Goal: Navigation & Orientation: Find specific page/section

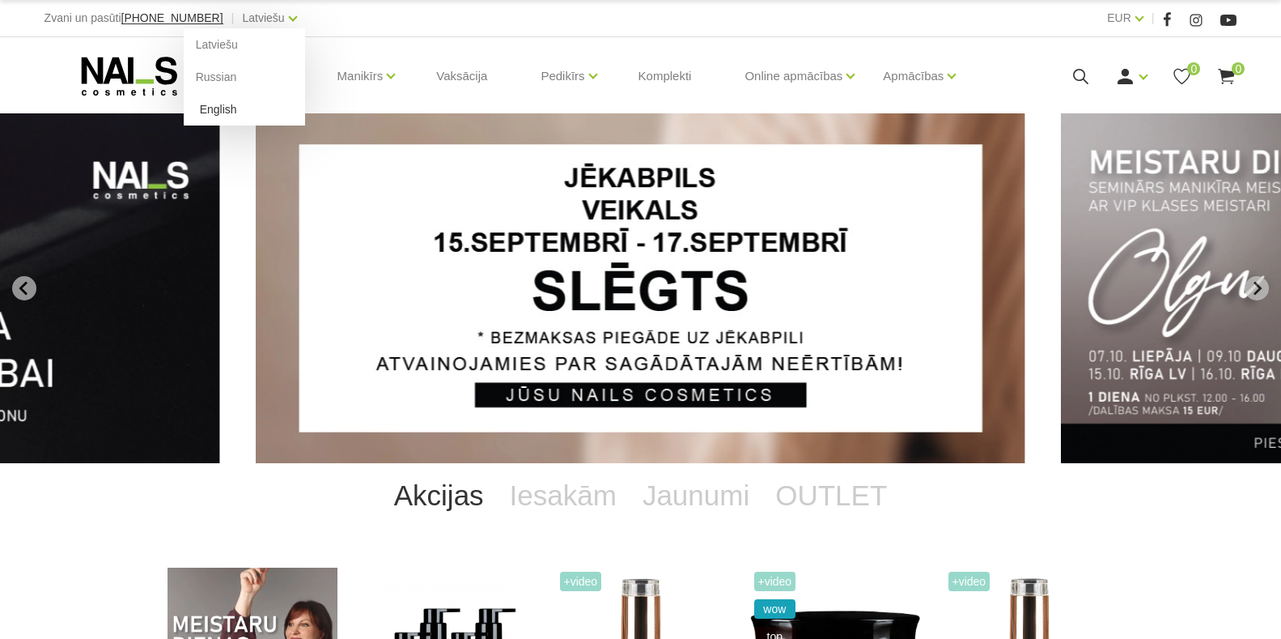
click at [202, 113] on link "English" at bounding box center [244, 109] width 121 height 32
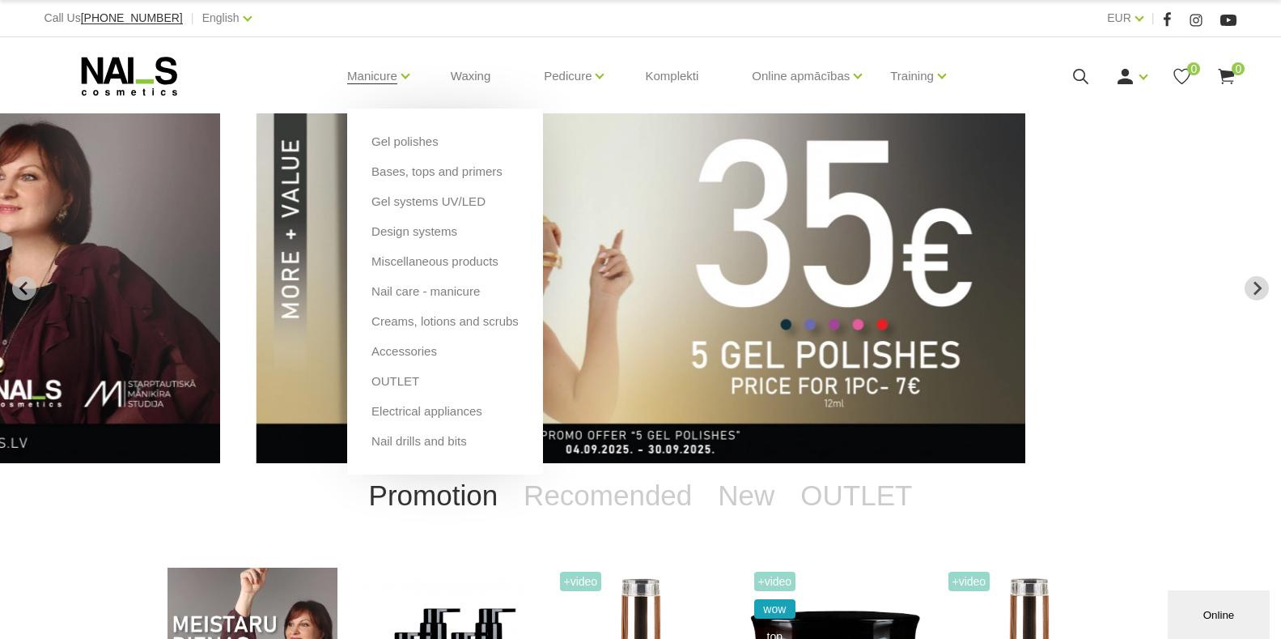
drag, startPoint x: 389, startPoint y: 349, endPoint x: 395, endPoint y: 393, distance: 44.2
click at [389, 348] on link "Accessories" at bounding box center [405, 351] width 66 height 18
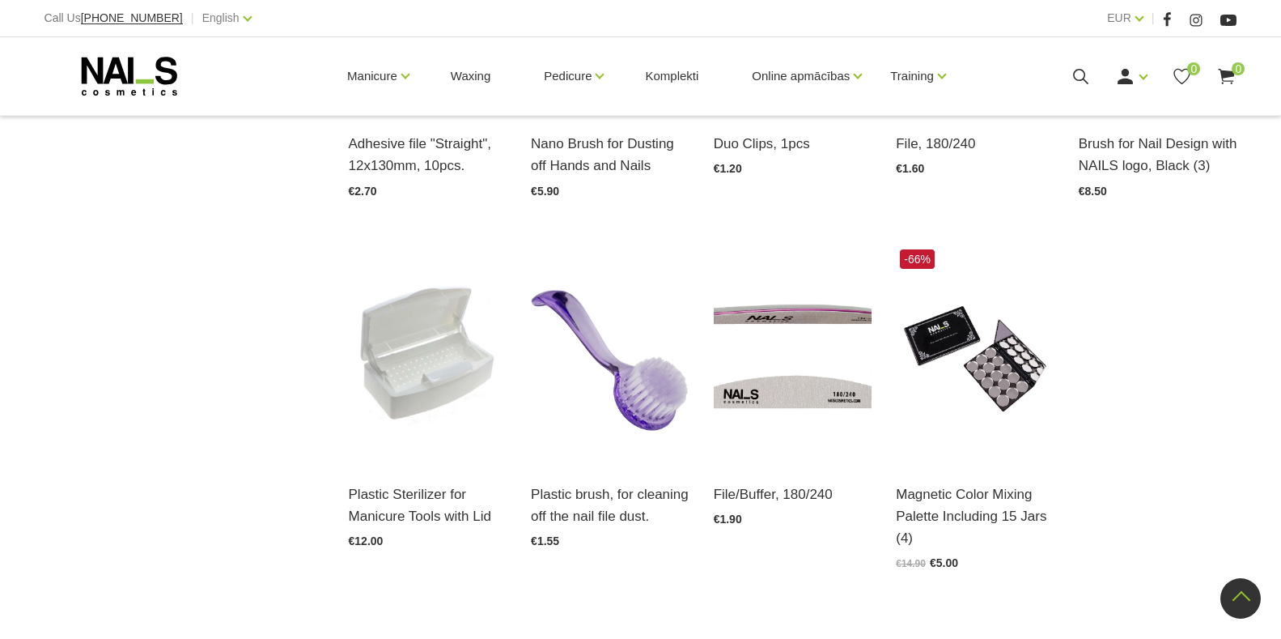
scroll to position [2074, 0]
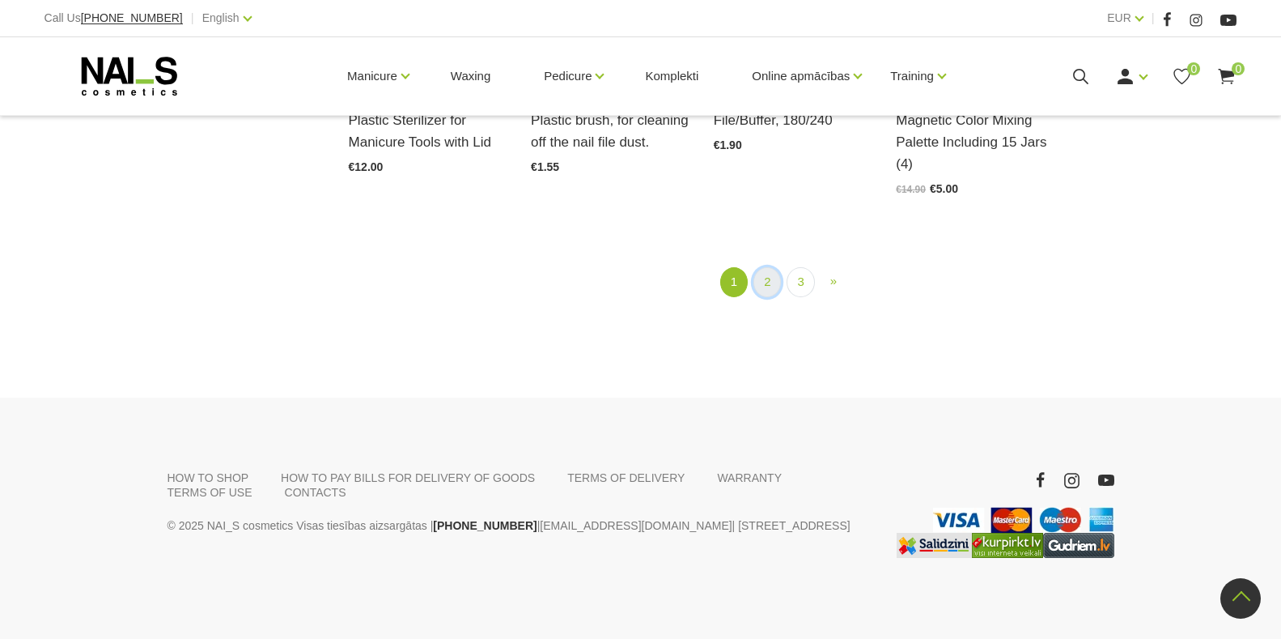
click at [768, 284] on link "2" at bounding box center [768, 282] width 28 height 30
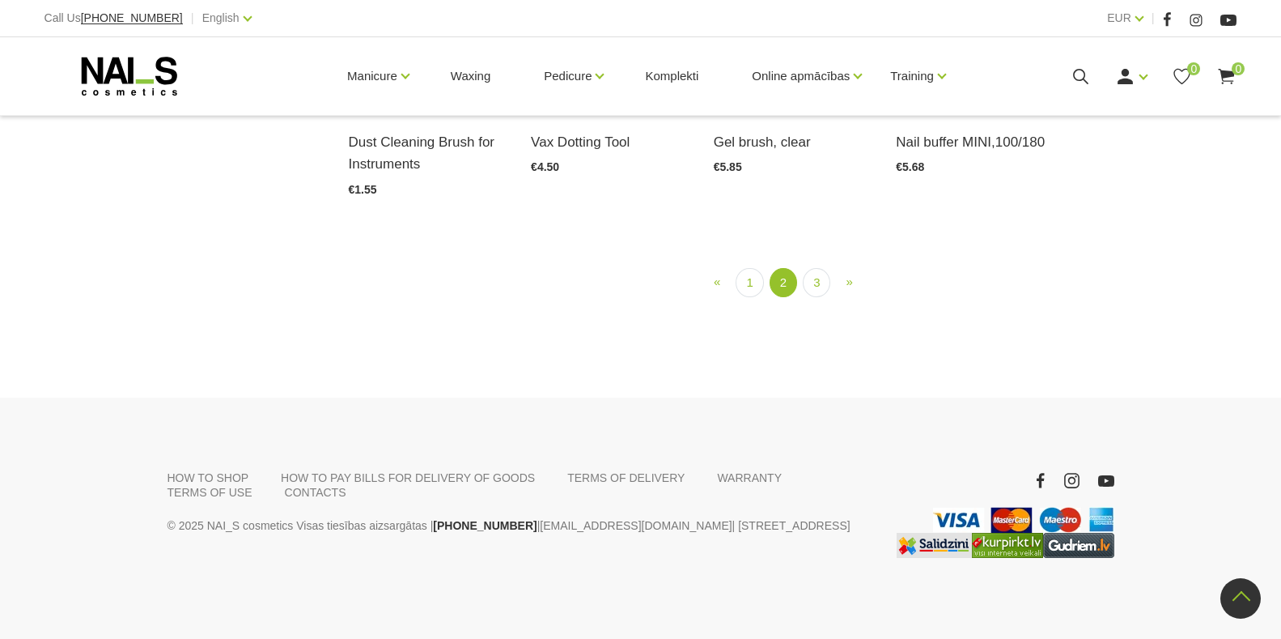
scroll to position [2031, 0]
click at [817, 298] on link "3" at bounding box center [817, 283] width 28 height 30
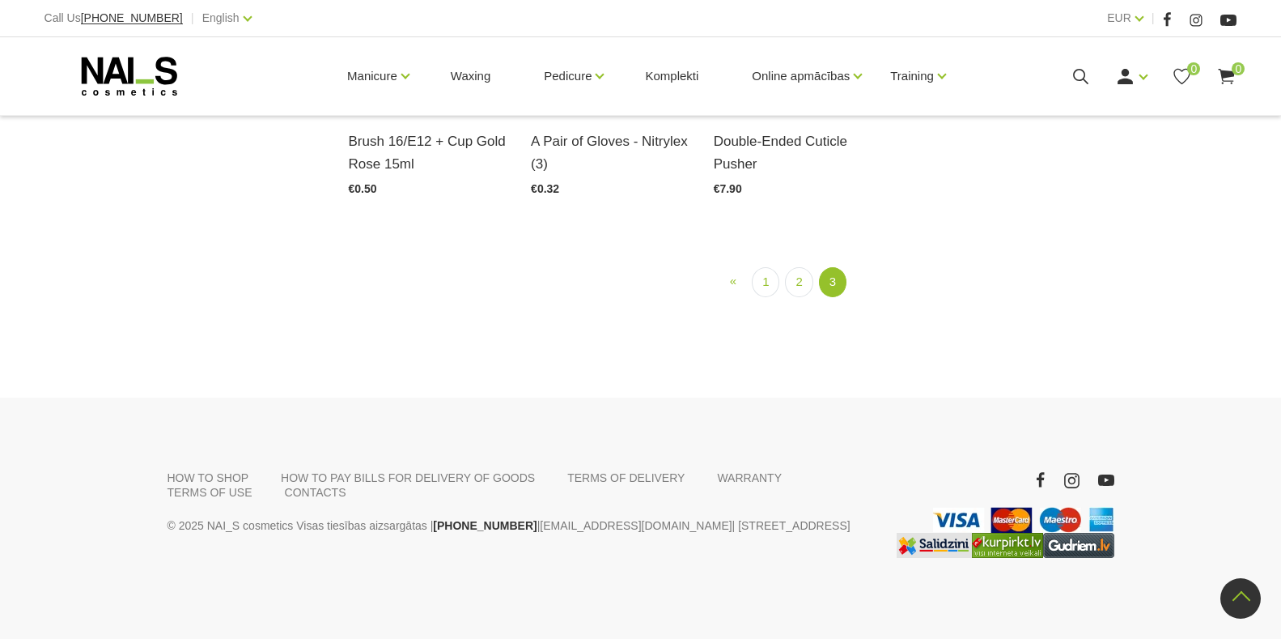
scroll to position [1787, 0]
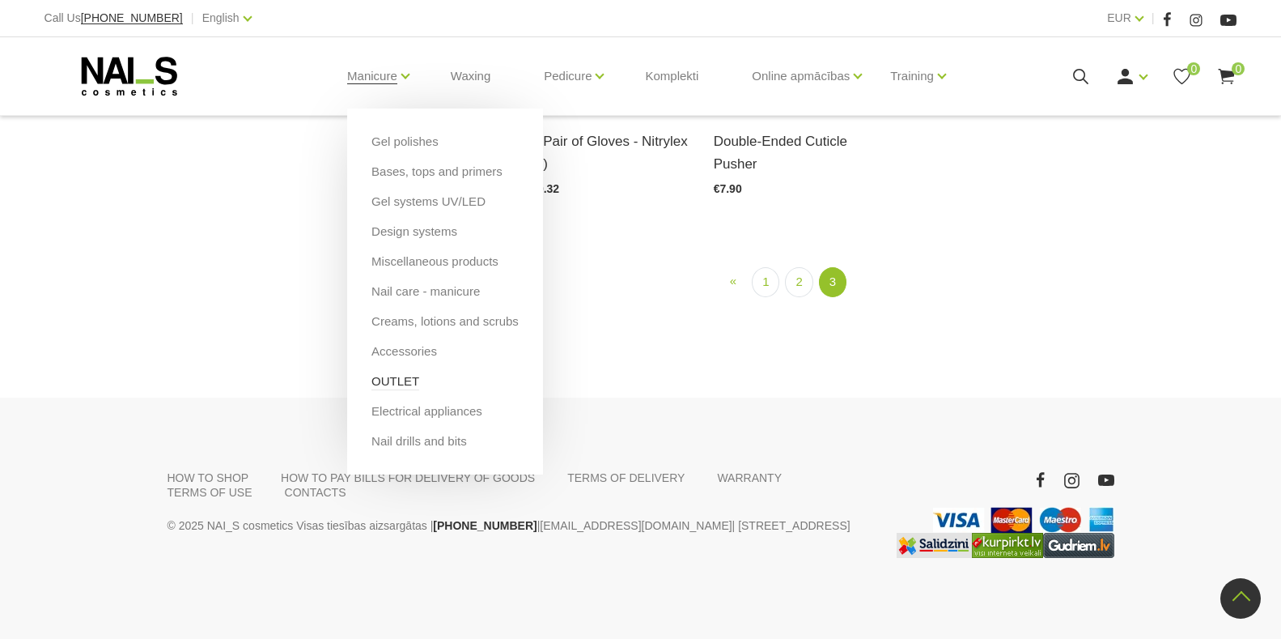
click at [381, 382] on link "OUTLET" at bounding box center [396, 381] width 48 height 18
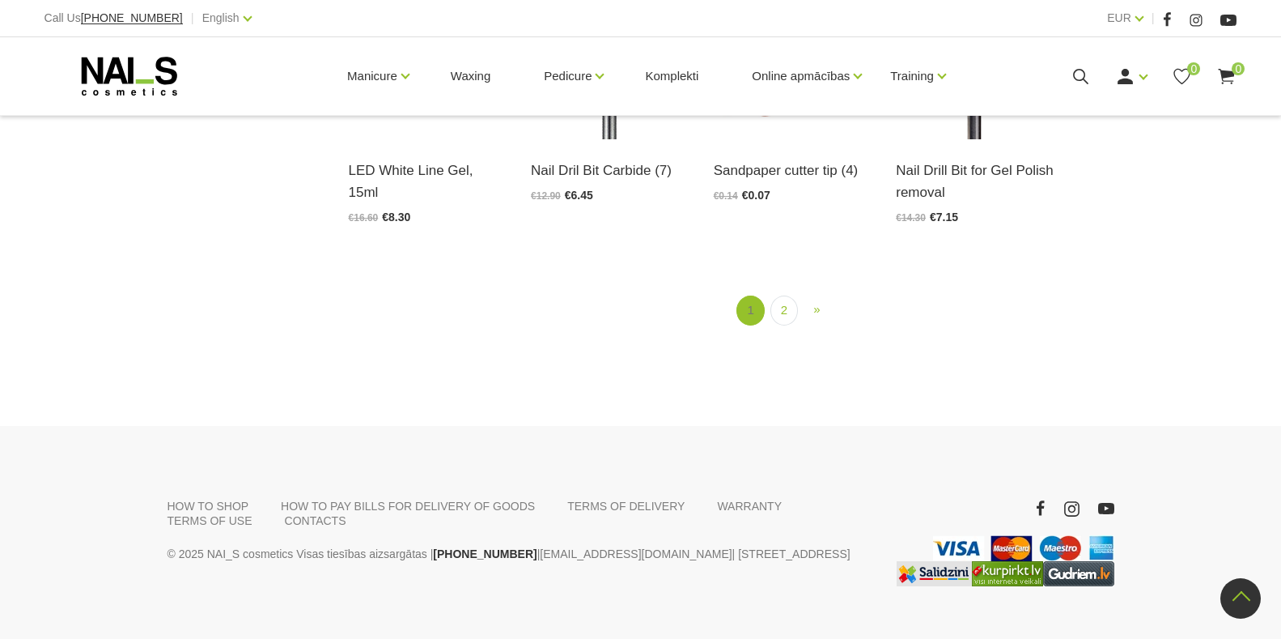
scroll to position [2052, 0]
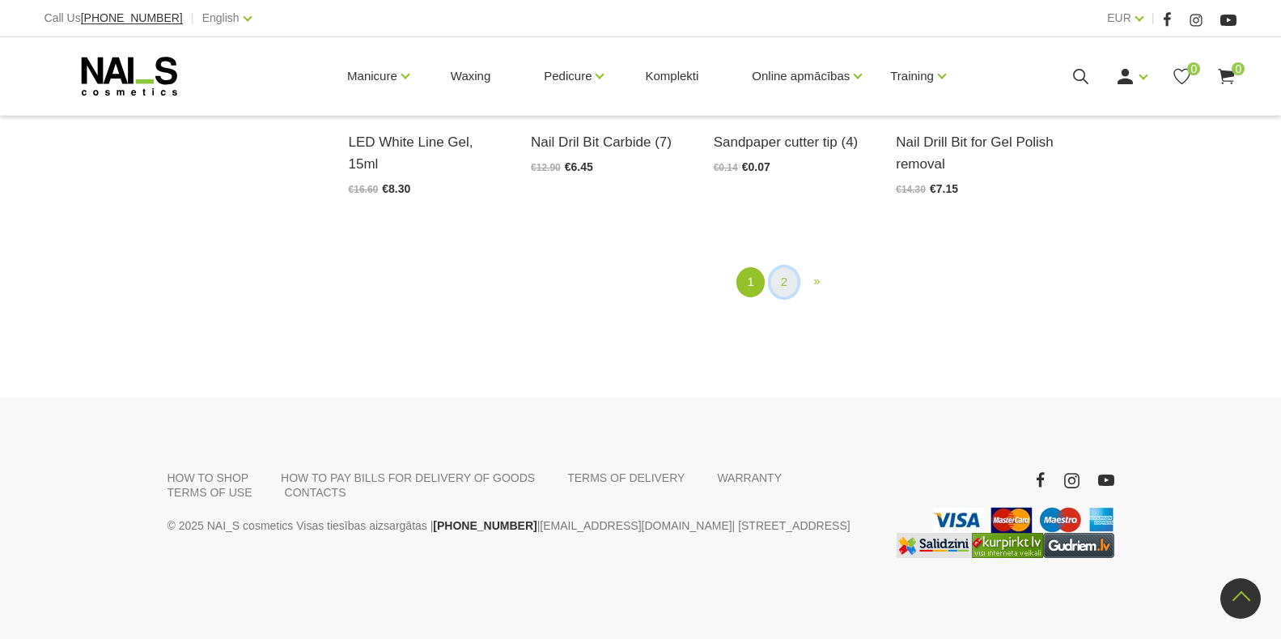
click at [785, 282] on link "2" at bounding box center [785, 282] width 28 height 30
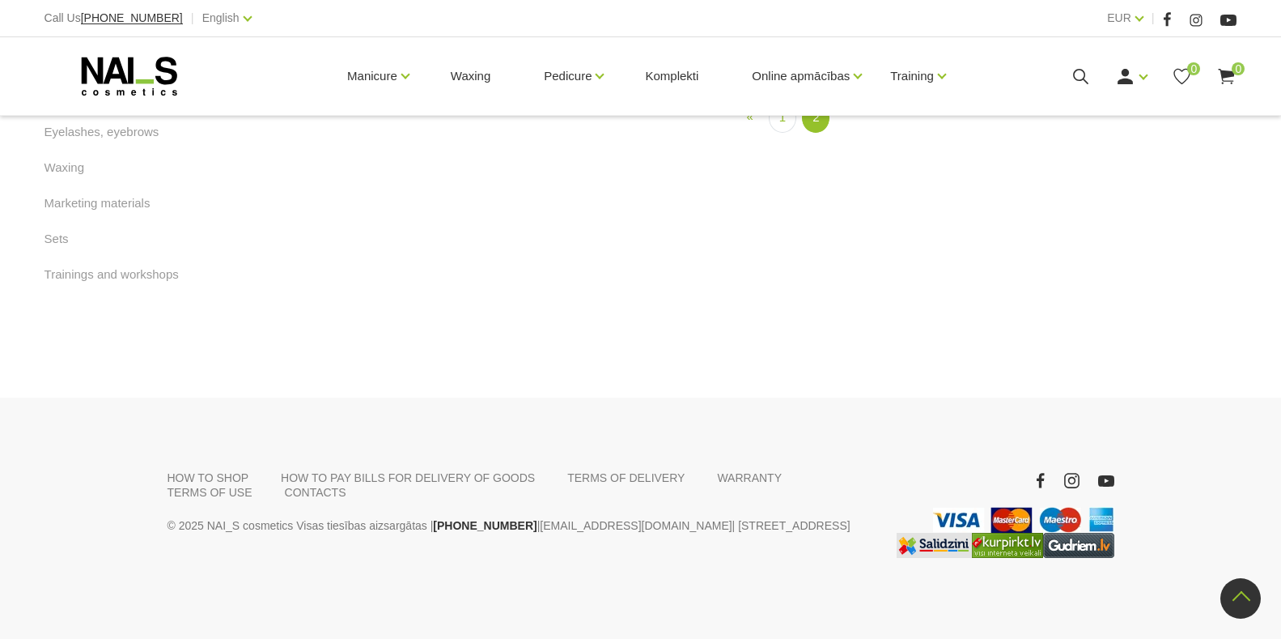
scroll to position [984, 0]
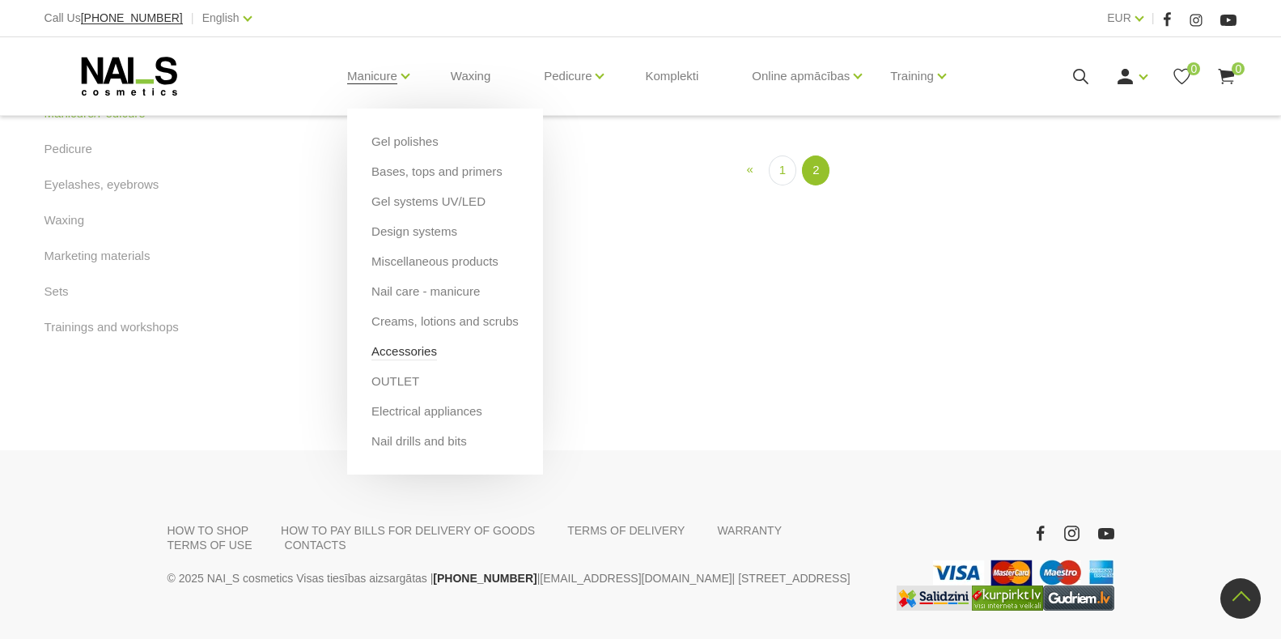
click at [380, 356] on link "Accessories" at bounding box center [405, 351] width 66 height 18
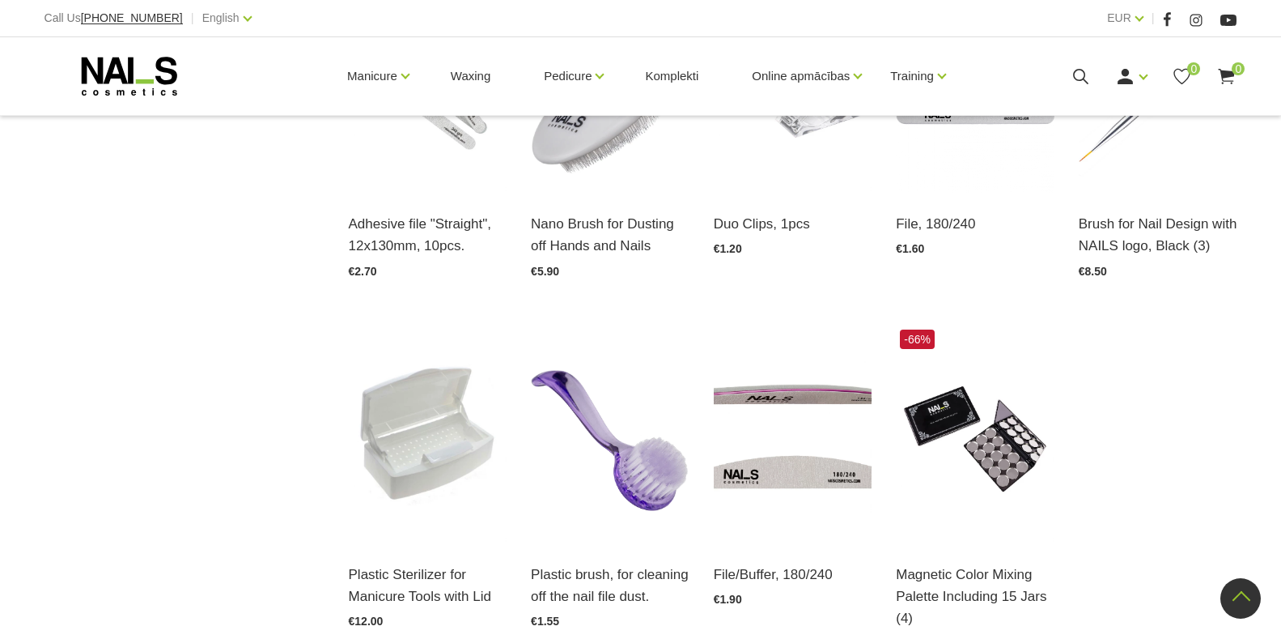
scroll to position [2024, 0]
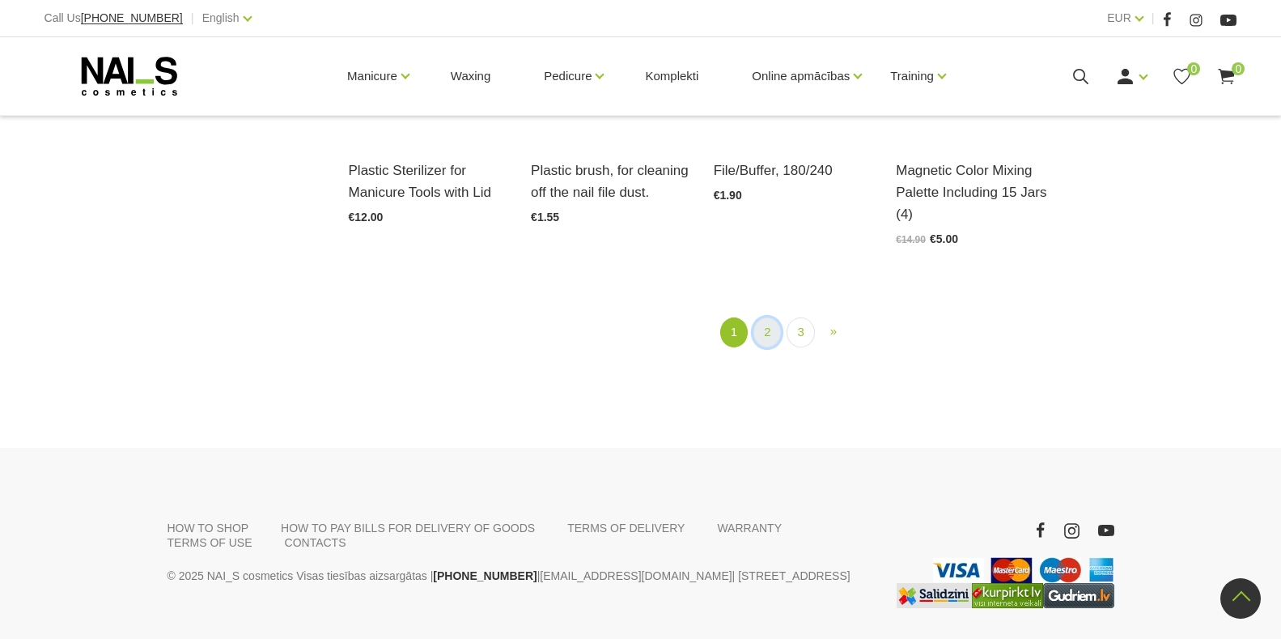
click at [759, 328] on link "2" at bounding box center [768, 332] width 28 height 30
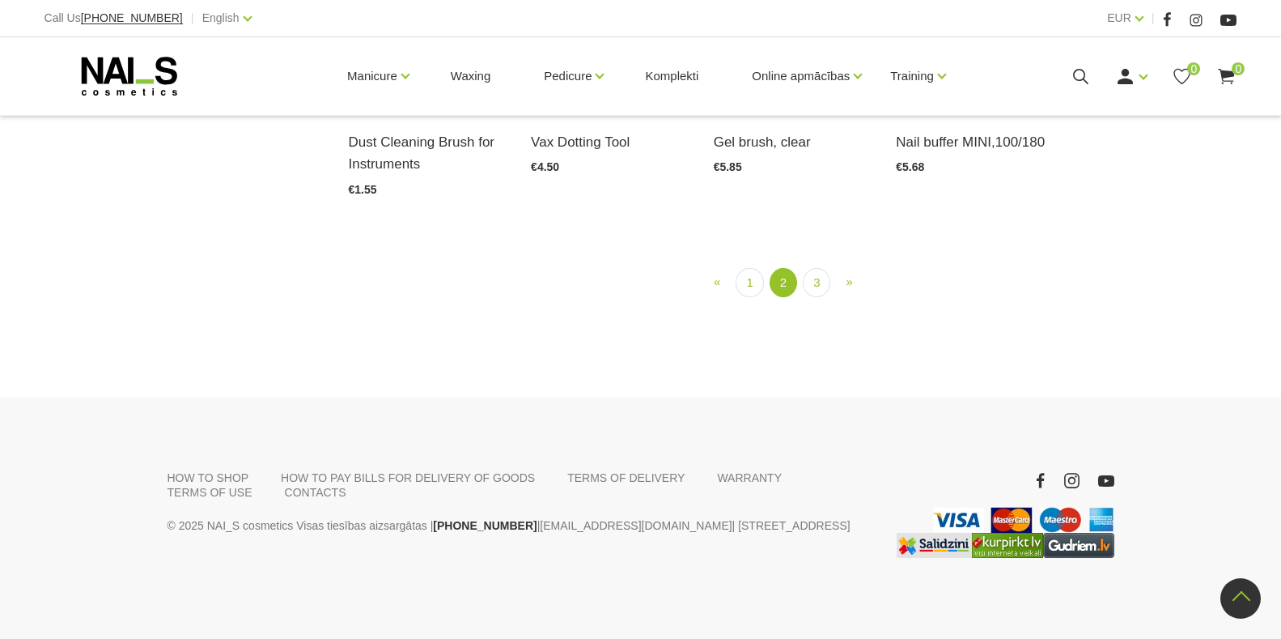
scroll to position [2096, 0]
click at [818, 287] on link "3" at bounding box center [817, 283] width 28 height 30
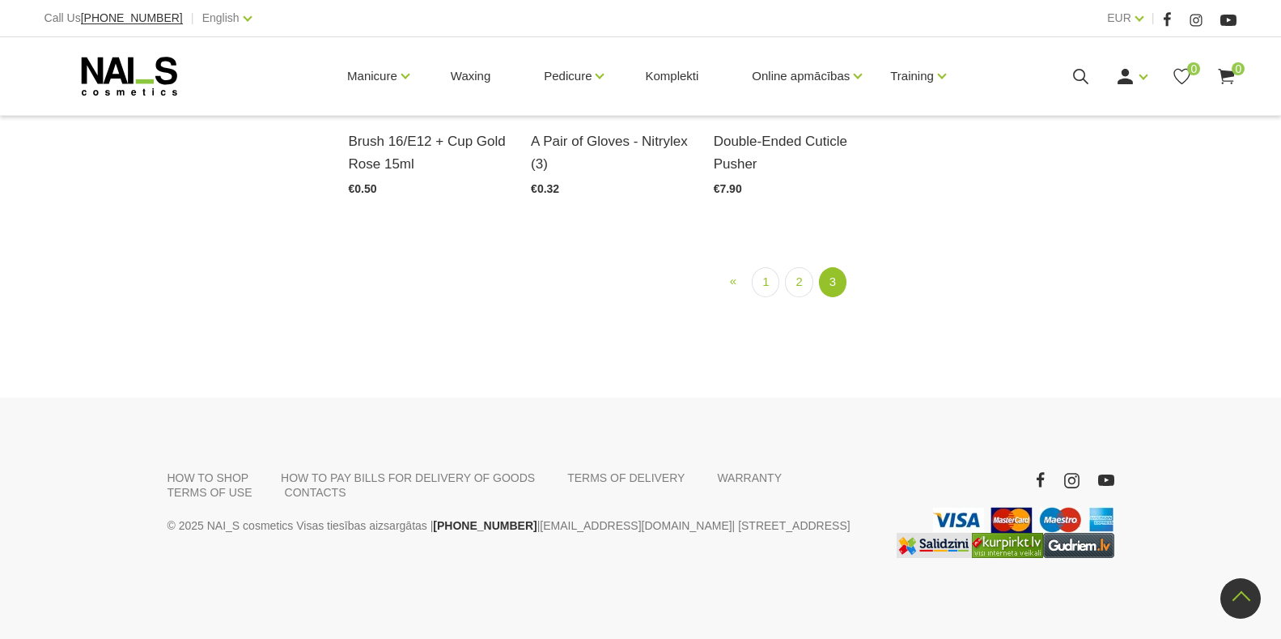
scroll to position [2030, 0]
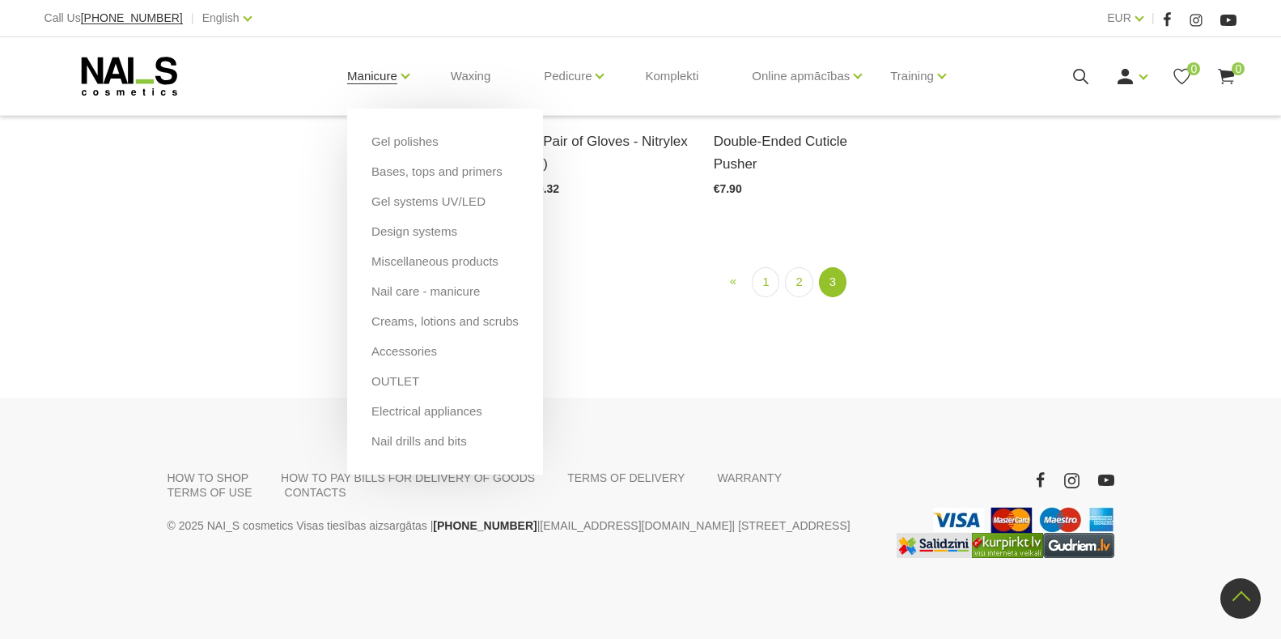
click at [356, 61] on link "Manicure" at bounding box center [372, 76] width 50 height 65
